Goal: Task Accomplishment & Management: Manage account settings

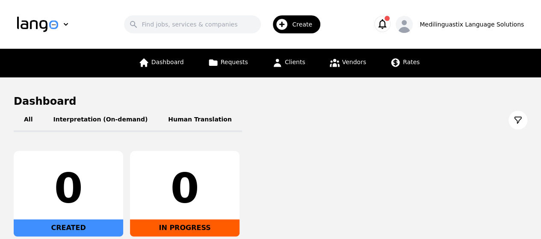
click at [391, 17] on button "button" at bounding box center [383, 24] width 16 height 16
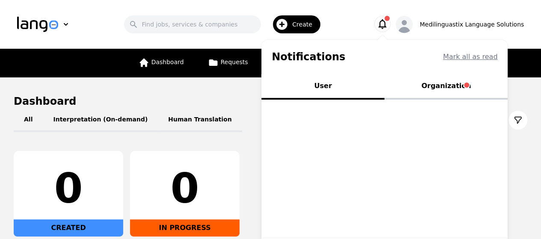
click at [459, 88] on button "Organization" at bounding box center [446, 87] width 123 height 26
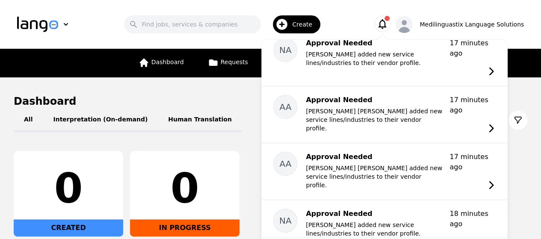
scroll to position [327, 0]
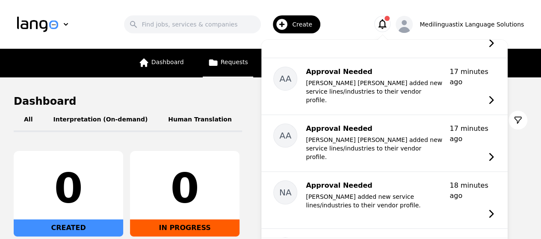
click at [226, 65] on span "Requests" at bounding box center [234, 62] width 27 height 7
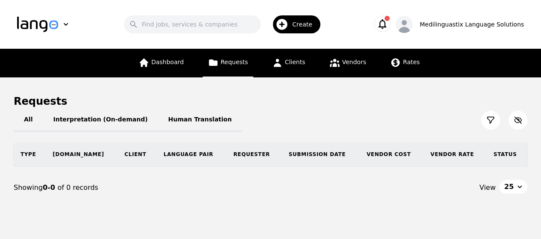
click at [237, 62] on span "Requests" at bounding box center [234, 62] width 27 height 7
click at [389, 23] on icon "button" at bounding box center [383, 24] width 12 height 12
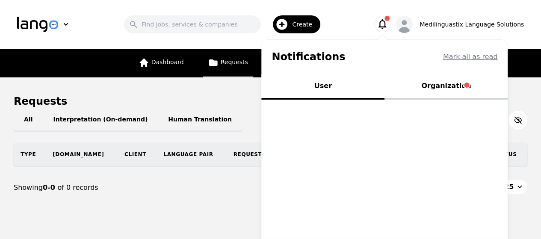
click at [461, 88] on button "Organization" at bounding box center [446, 87] width 123 height 26
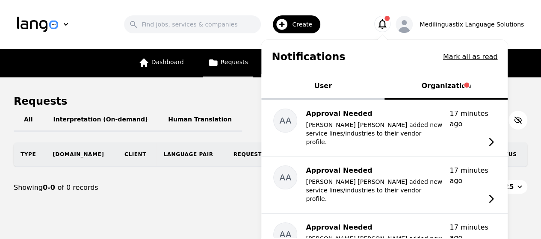
click at [234, 104] on div "Requests" at bounding box center [271, 102] width 514 height 14
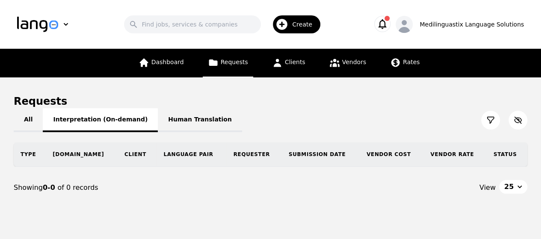
click at [82, 122] on button "Interpretation (On-demand)" at bounding box center [100, 120] width 115 height 24
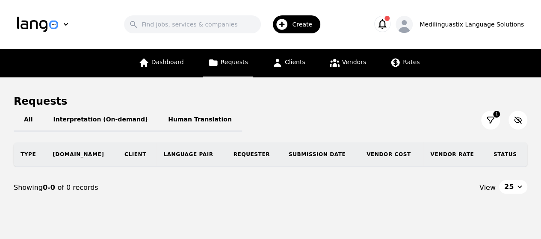
click at [493, 116] on icon at bounding box center [491, 120] width 9 height 9
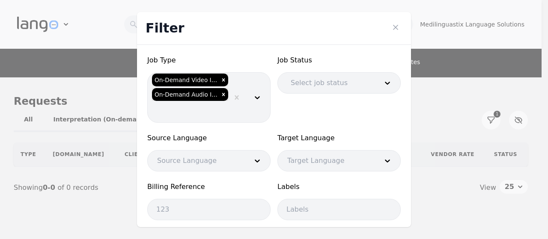
click at [440, 107] on div "Filter Job Type On-Demand Video Interpretation On-Demand Audio Interpretation J…" at bounding box center [274, 119] width 548 height 239
click at [396, 27] on icon "Close" at bounding box center [395, 27] width 9 height 9
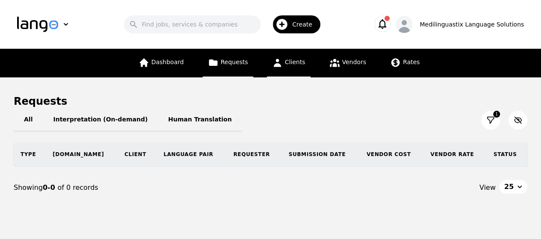
click at [291, 64] on span "Clients" at bounding box center [295, 62] width 21 height 7
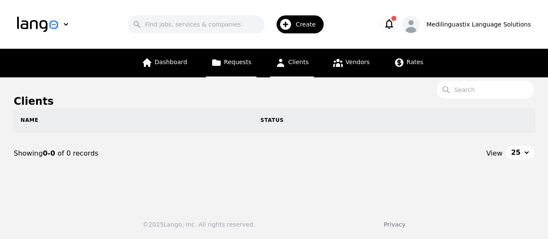
click at [238, 60] on span "Requests" at bounding box center [237, 62] width 27 height 7
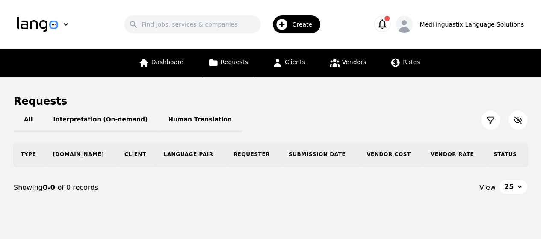
click at [389, 24] on icon "button" at bounding box center [383, 24] width 12 height 12
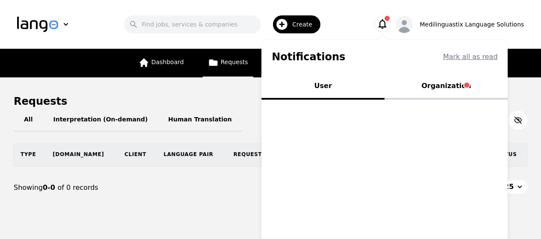
click at [214, 80] on main "Requests All Interpretation (On-demand) Human Translation Type [DOMAIN_NAME] Cl…" at bounding box center [270, 151] width 541 height 149
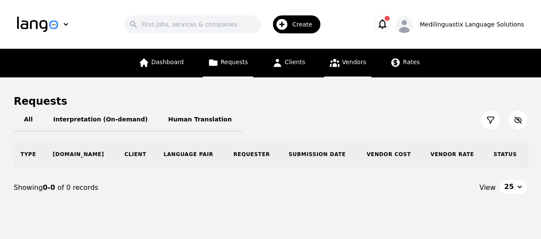
click at [342, 61] on span "Vendors" at bounding box center [354, 62] width 24 height 7
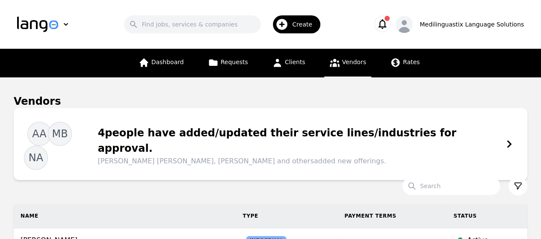
click at [509, 140] on icon at bounding box center [510, 144] width 9 height 9
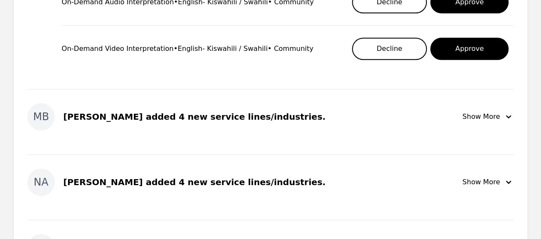
scroll to position [494, 0]
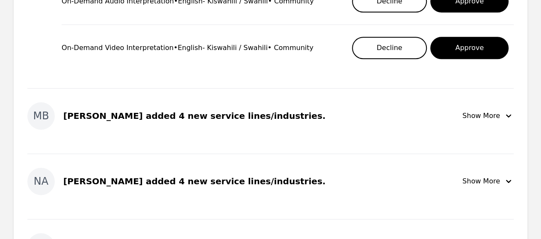
click at [508, 114] on icon "button" at bounding box center [508, 115] width 5 height 3
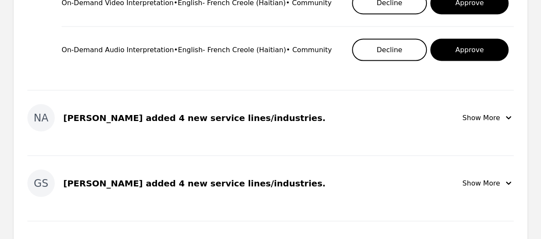
scroll to position [769, 0]
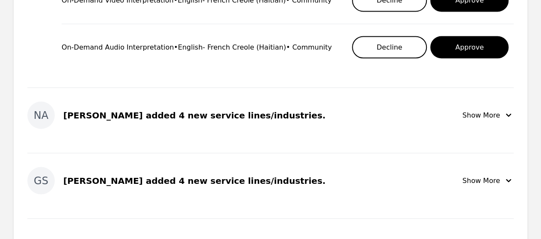
click at [506, 113] on icon "button" at bounding box center [509, 115] width 10 height 10
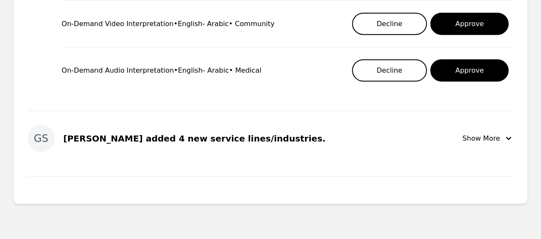
scroll to position [1044, 0]
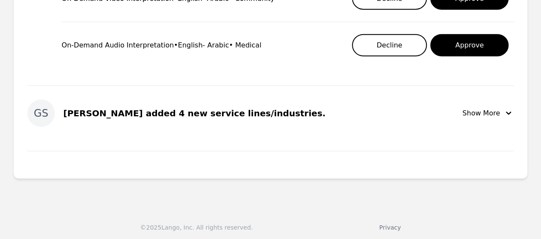
click at [505, 108] on icon "button" at bounding box center [509, 113] width 10 height 10
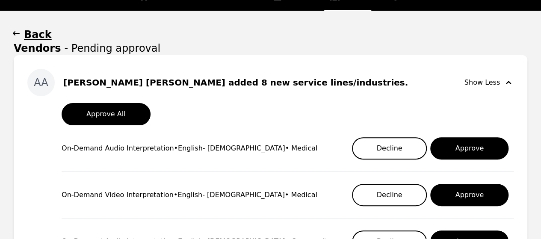
scroll to position [0, 0]
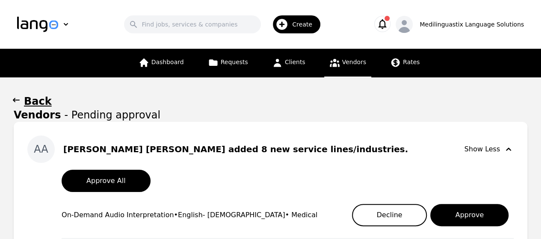
click at [389, 20] on icon "button" at bounding box center [383, 24] width 12 height 12
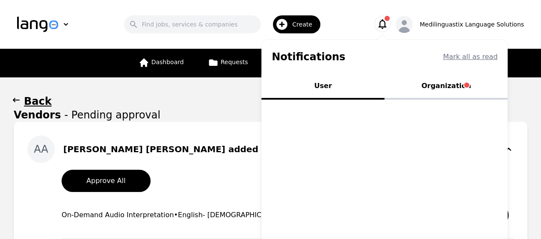
click at [460, 88] on button "Organization" at bounding box center [446, 87] width 123 height 26
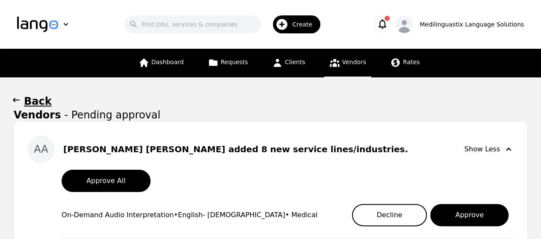
click at [234, 103] on button "Back" at bounding box center [271, 102] width 514 height 14
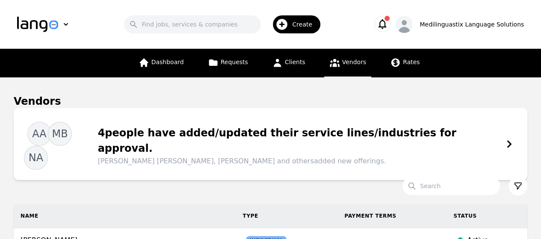
click at [389, 24] on icon "button" at bounding box center [383, 24] width 12 height 12
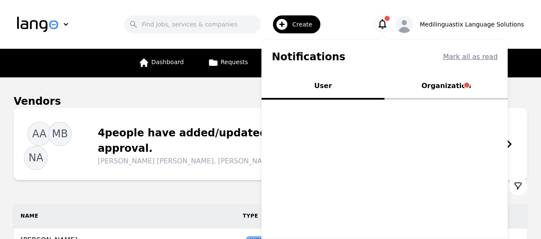
click at [469, 89] on button "Organization" at bounding box center [446, 87] width 123 height 26
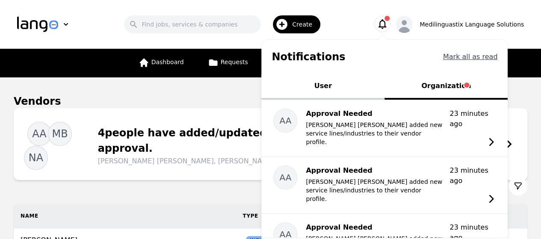
click at [475, 56] on button "Mark all as read" at bounding box center [470, 57] width 55 height 10
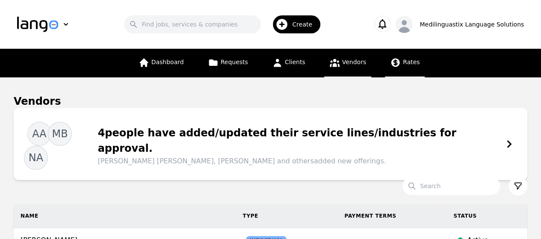
click at [403, 62] on span "Rates" at bounding box center [411, 62] width 17 height 7
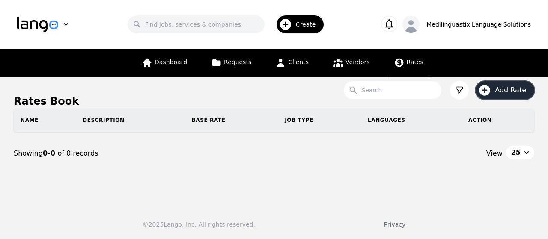
click at [507, 90] on span "Add Rate" at bounding box center [513, 90] width 37 height 10
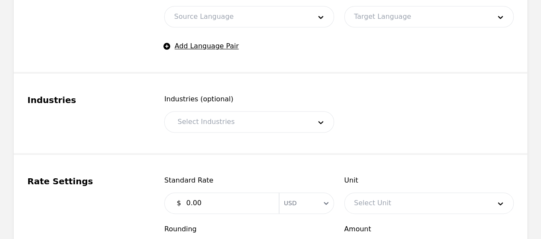
scroll to position [444, 0]
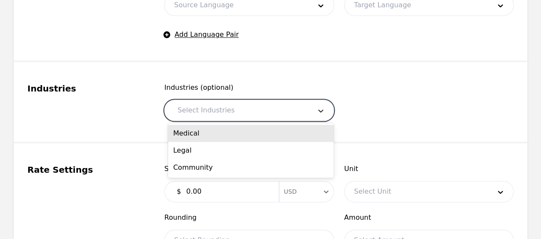
click at [321, 113] on icon at bounding box center [321, 111] width 9 height 9
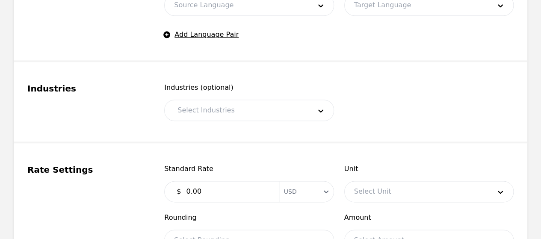
click at [385, 100] on span at bounding box center [430, 102] width 170 height 39
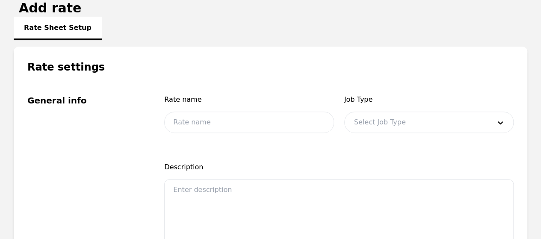
scroll to position [0, 0]
